Goal: Find contact information: Find contact information

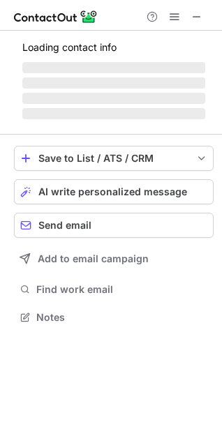
scroll to position [338, 222]
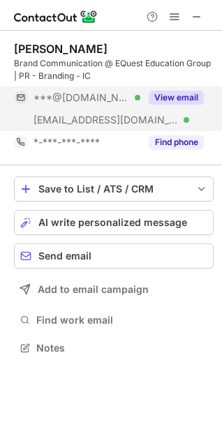
click at [179, 88] on div "View email" at bounding box center [171, 97] width 63 height 22
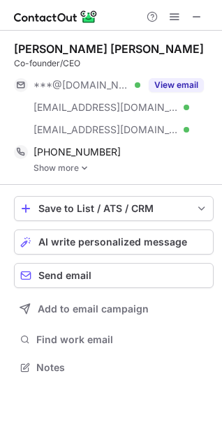
scroll to position [357, 222]
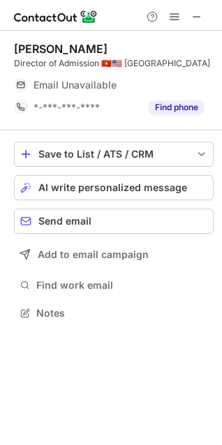
scroll to position [315, 222]
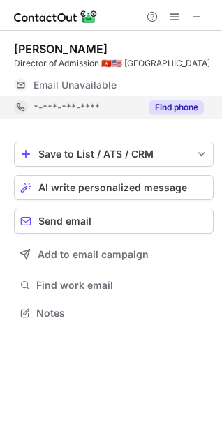
click at [166, 114] on button "Find phone" at bounding box center [176, 107] width 55 height 14
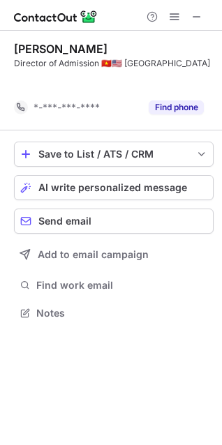
scroll to position [293, 222]
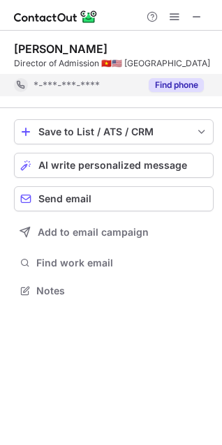
click at [156, 96] on div "Find phone" at bounding box center [171, 85] width 63 height 22
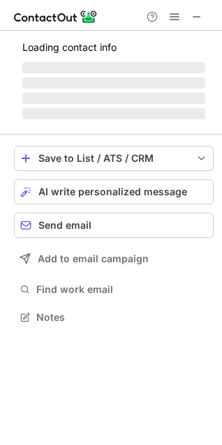
scroll to position [315, 222]
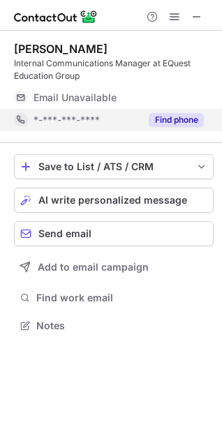
click at [169, 114] on button "Find phone" at bounding box center [176, 120] width 55 height 14
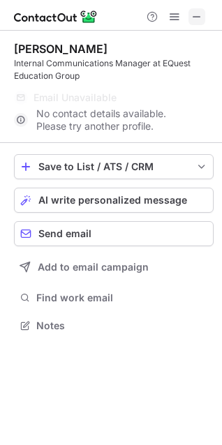
click at [202, 11] on span at bounding box center [196, 16] width 11 height 11
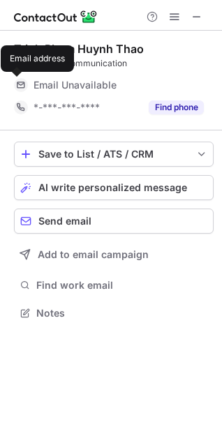
scroll to position [7, 6]
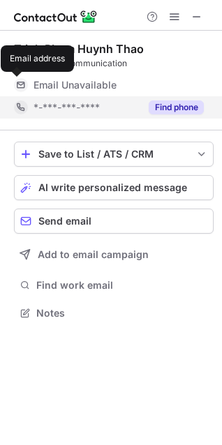
click at [156, 107] on button "Find phone" at bounding box center [176, 107] width 55 height 14
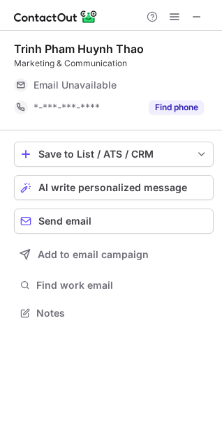
scroll to position [303, 222]
click at [196, 14] on span at bounding box center [196, 16] width 11 height 11
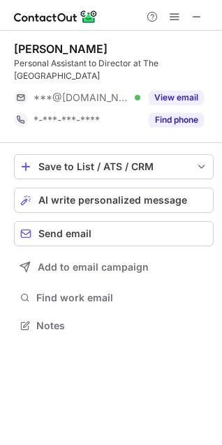
scroll to position [7, 6]
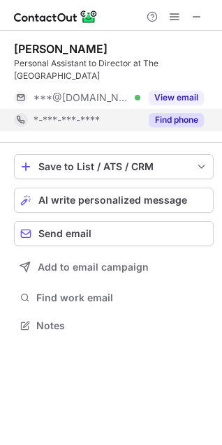
click at [202, 113] on button "Find phone" at bounding box center [176, 120] width 55 height 14
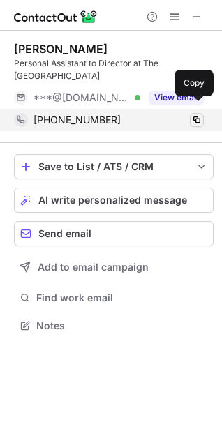
click at [197, 114] on span at bounding box center [196, 119] width 11 height 11
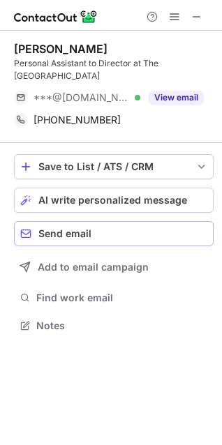
scroll to position [303, 222]
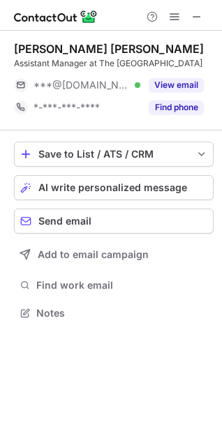
scroll to position [315, 222]
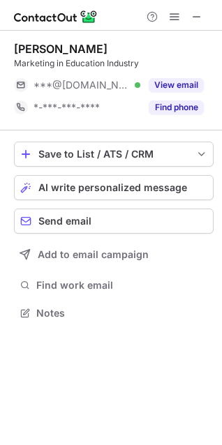
scroll to position [7, 6]
